Goal: Obtain resource: Download file/media

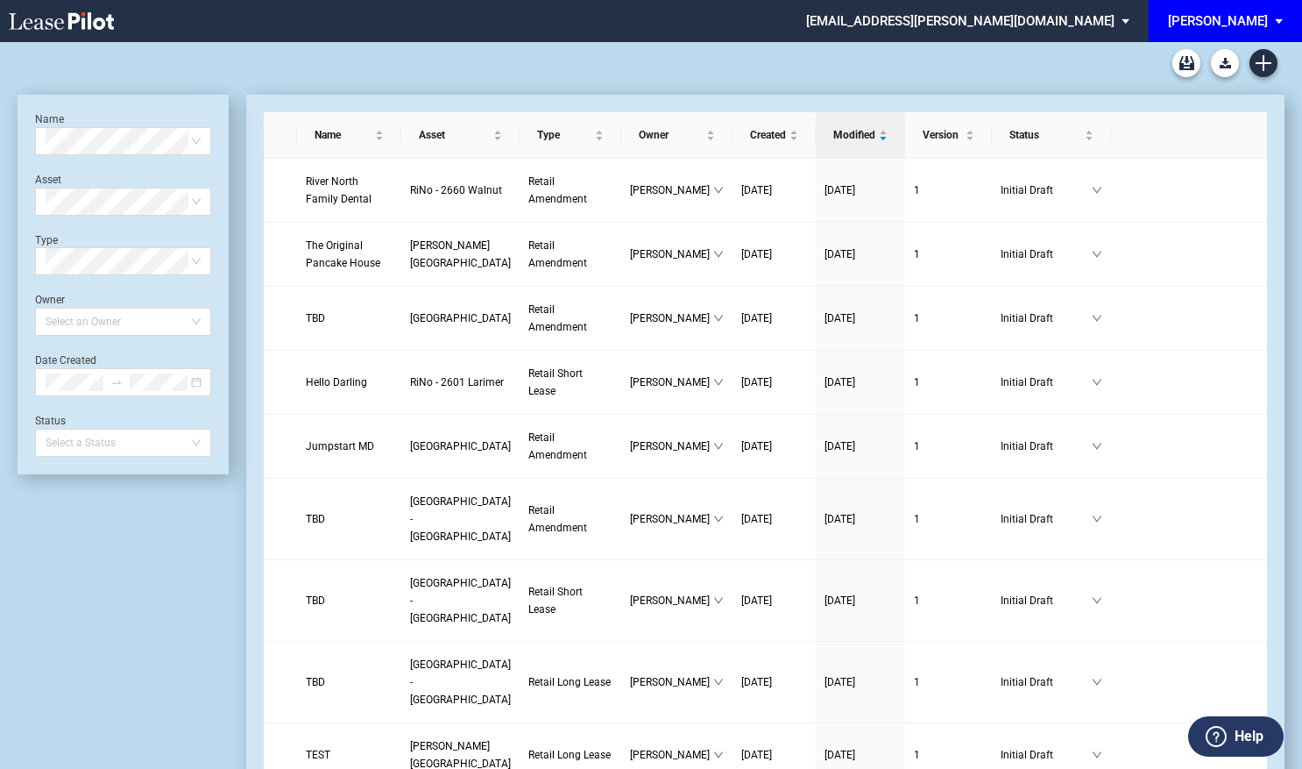
click at [1259, 16] on div "[PERSON_NAME]" at bounding box center [1218, 21] width 100 height 16
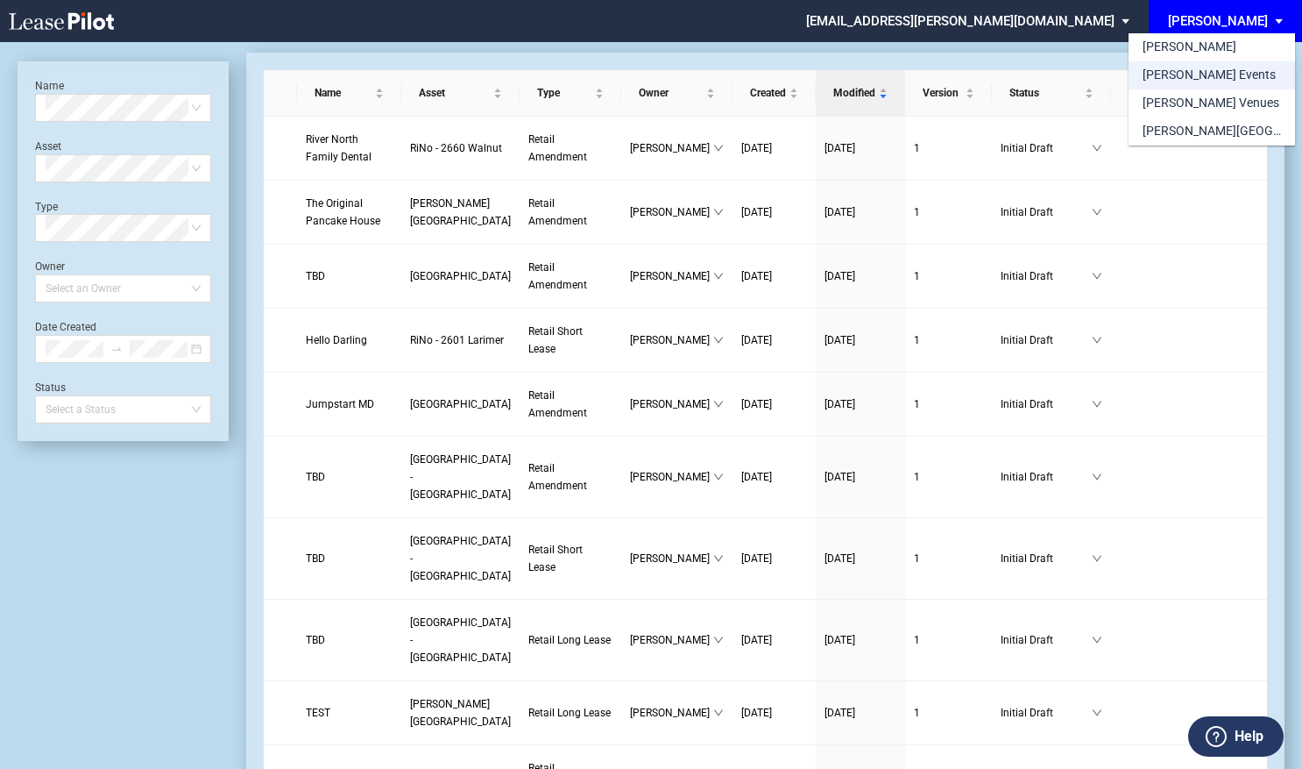
click at [1207, 72] on div "[PERSON_NAME] Events" at bounding box center [1209, 76] width 133 height 18
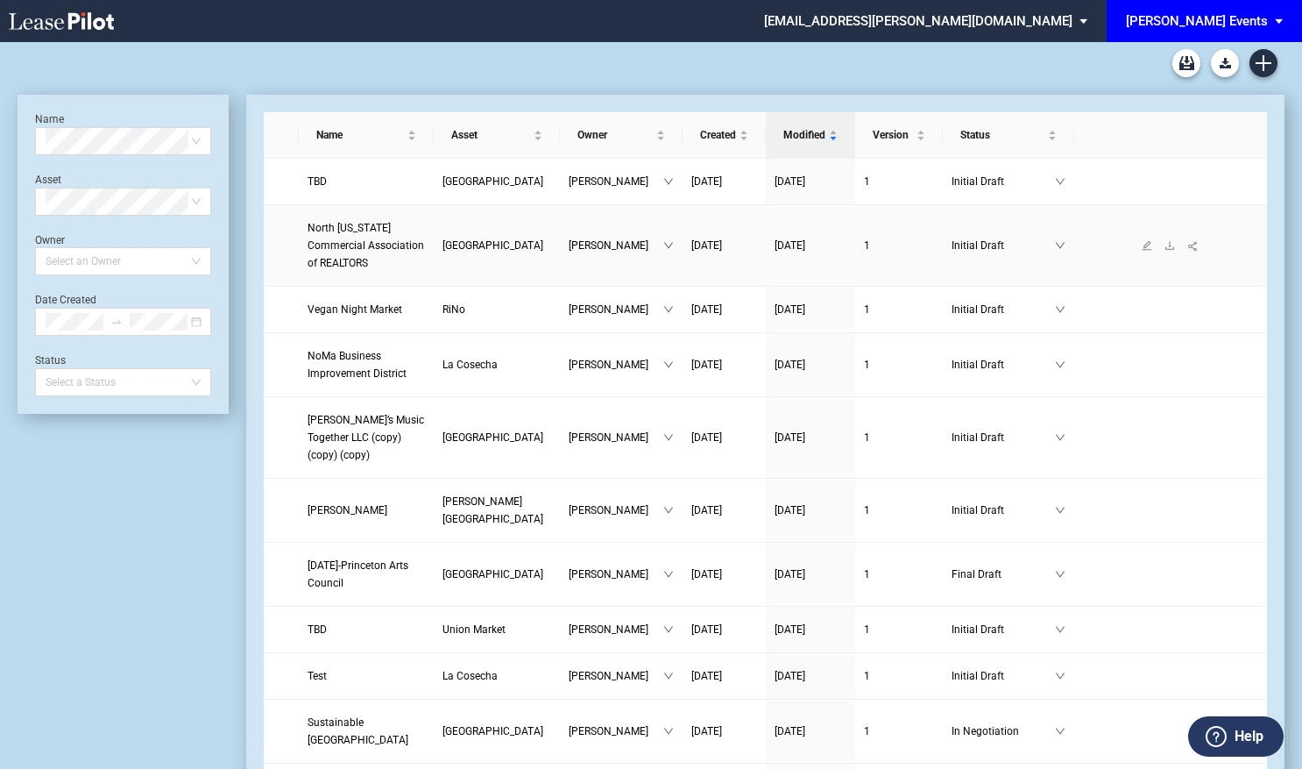
click at [386, 234] on link "North Texas Commercial Association of REALTORS" at bounding box center [366, 245] width 117 height 53
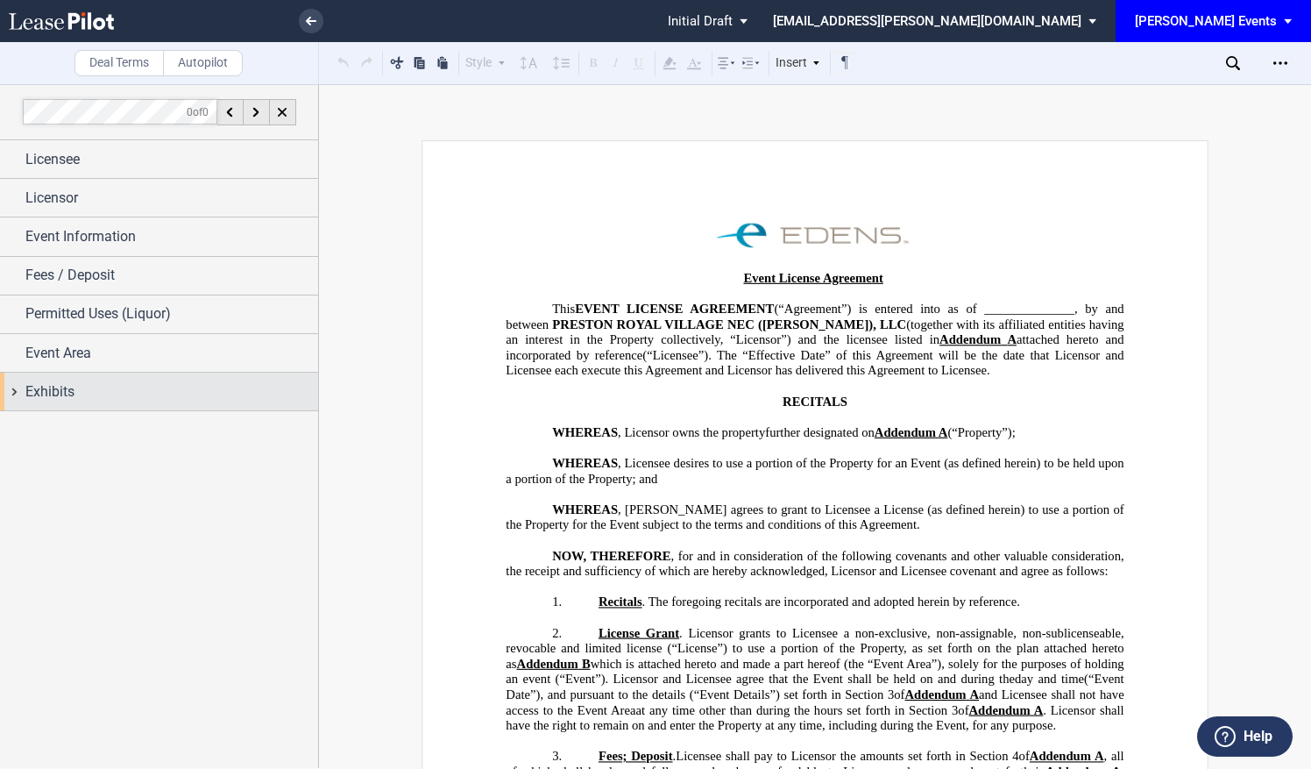
click at [123, 385] on div "Exhibits" at bounding box center [171, 391] width 293 height 21
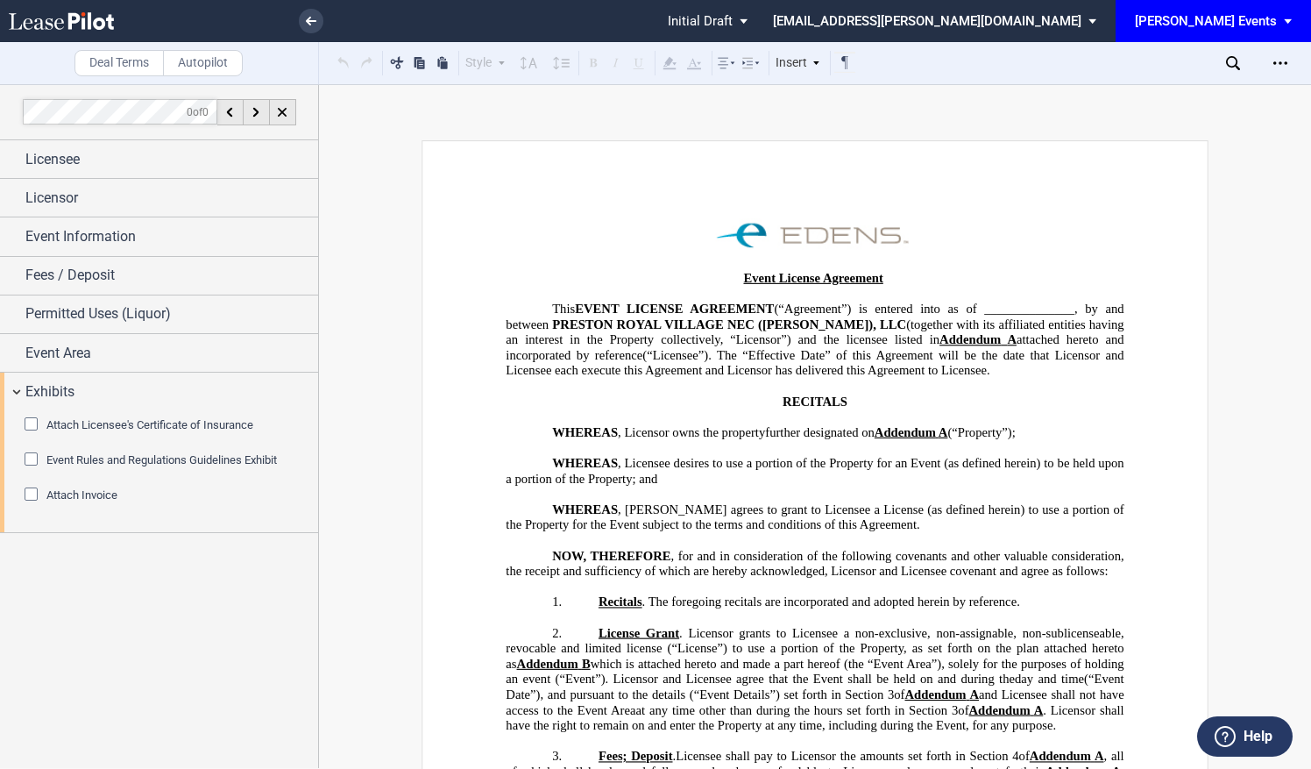
click at [28, 457] on div "Event Rules and Regulations Guidelines Exhibit" at bounding box center [34, 461] width 18 height 18
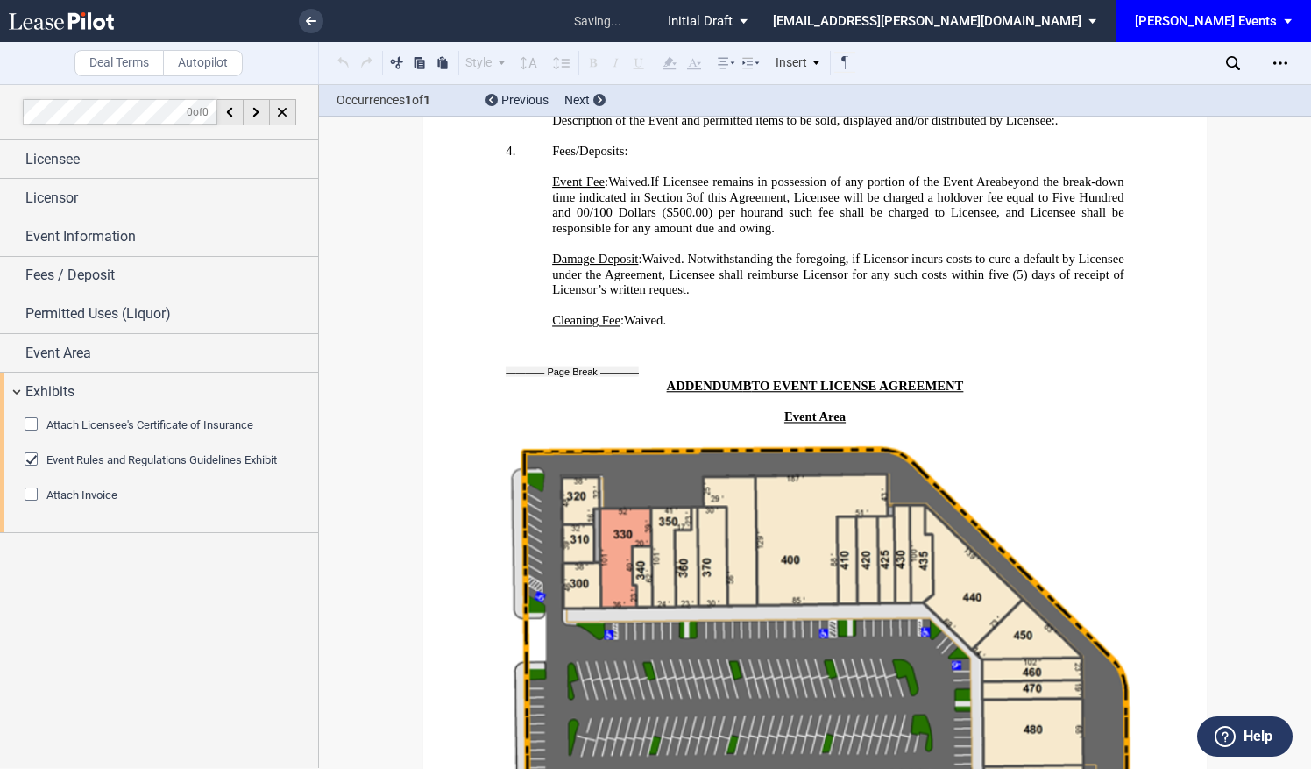
scroll to position [4793, 0]
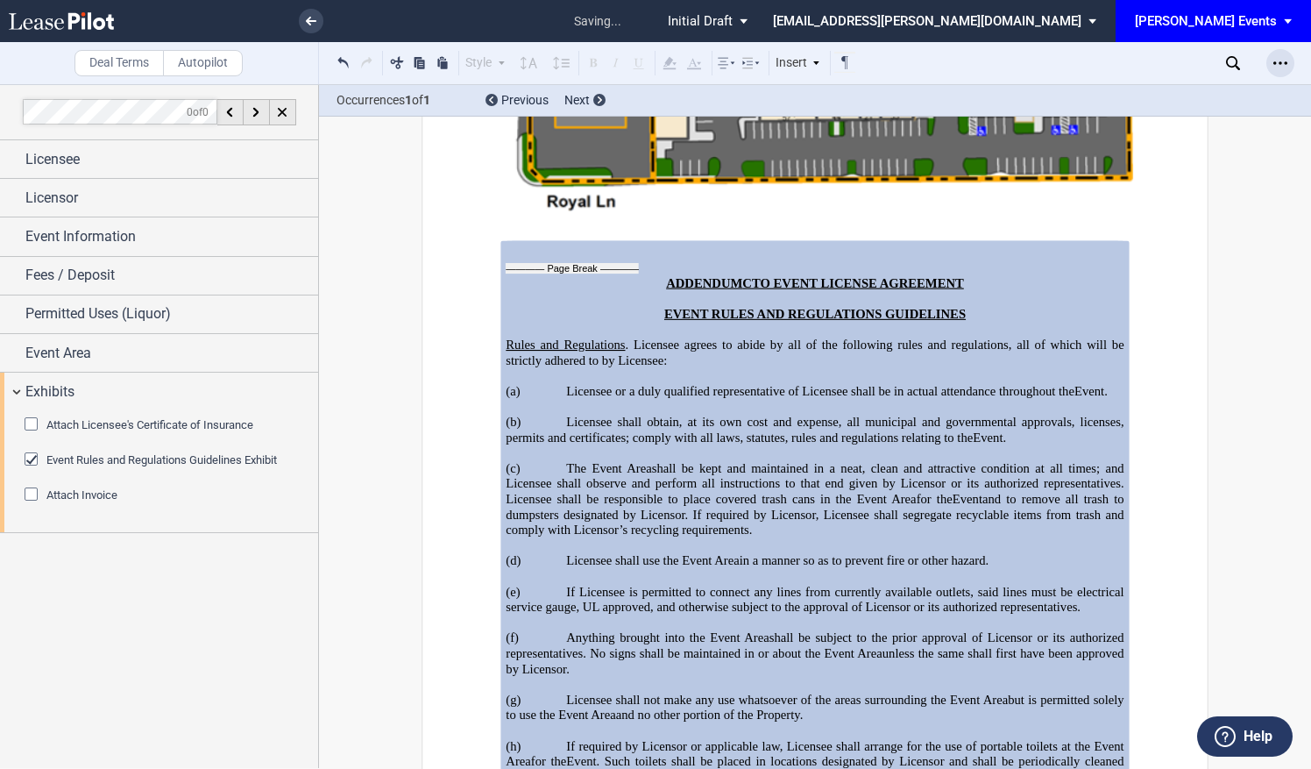
click at [1274, 68] on icon "Open Lease options menu" at bounding box center [1280, 63] width 14 height 14
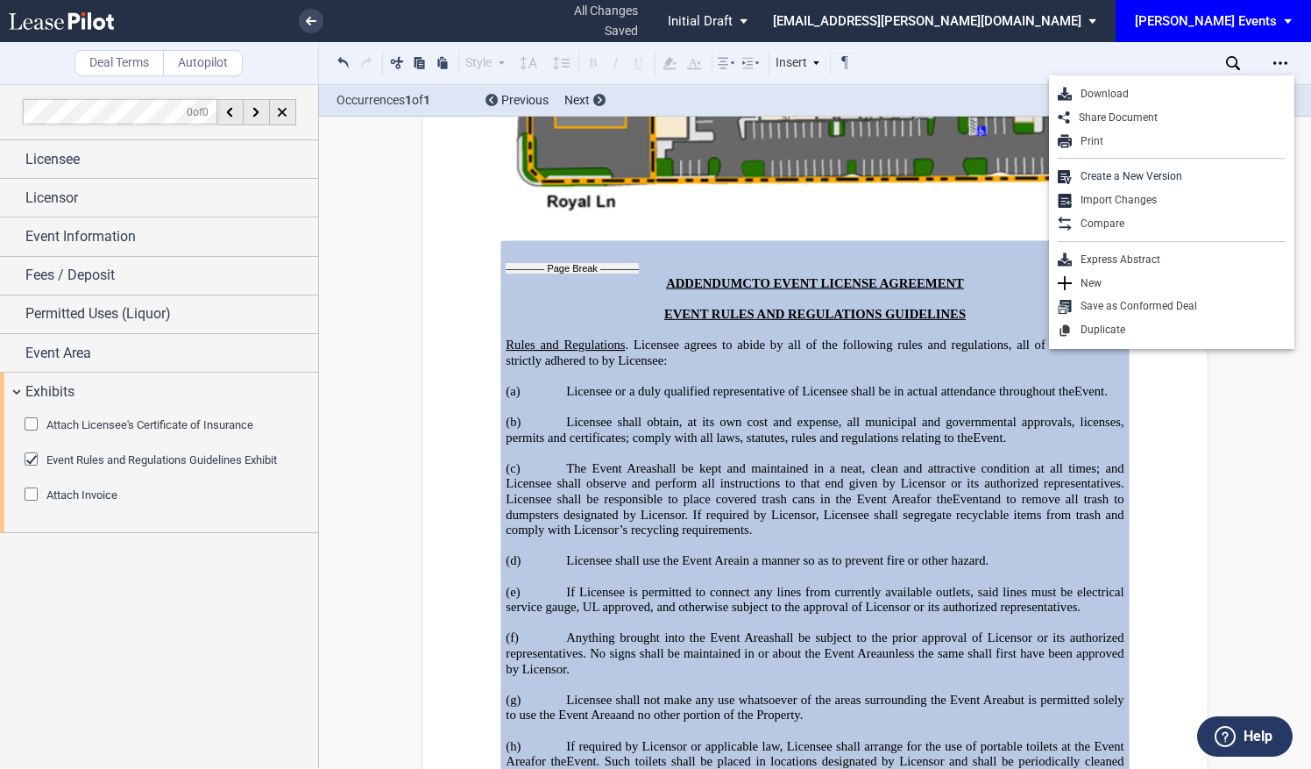
click at [1154, 91] on div "Download" at bounding box center [1179, 94] width 214 height 15
